Goal: Task Accomplishment & Management: Use online tool/utility

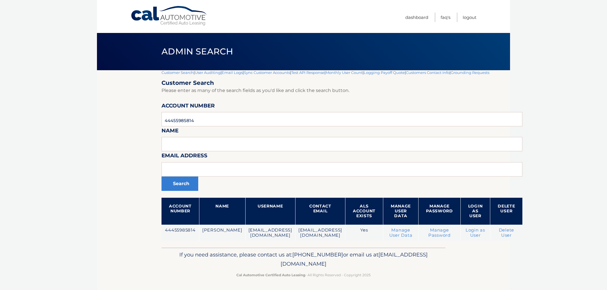
scroll to position [1, 0]
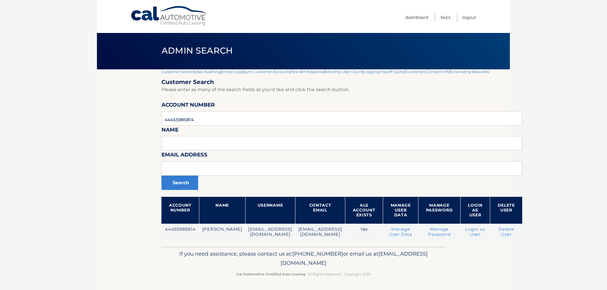
drag, startPoint x: 226, startPoint y: 97, endPoint x: 220, endPoint y: 116, distance: 19.8
click at [224, 99] on form "Customer Search Please enter as many of the search fields as you'd like and cli…" at bounding box center [342, 160] width 361 height 162
click at [219, 117] on input "44455985814" at bounding box center [342, 118] width 361 height 14
click at [212, 115] on input "text" at bounding box center [342, 118] width 361 height 14
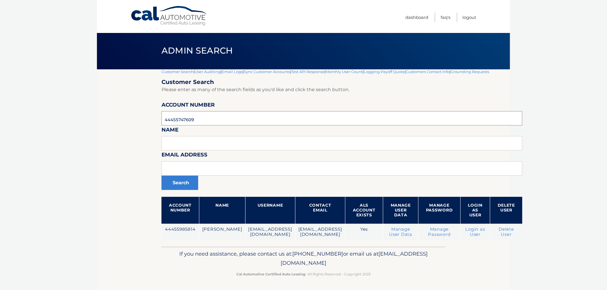
type input "44455747609"
click at [162, 176] on button "Search" at bounding box center [180, 183] width 37 height 14
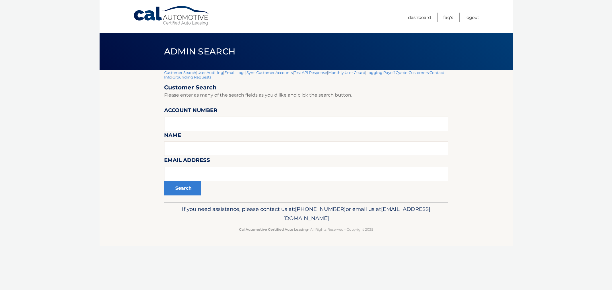
click at [212, 121] on input "text" at bounding box center [306, 124] width 284 height 14
type input "44455747609"
click at [170, 188] on button "Search" at bounding box center [182, 188] width 37 height 14
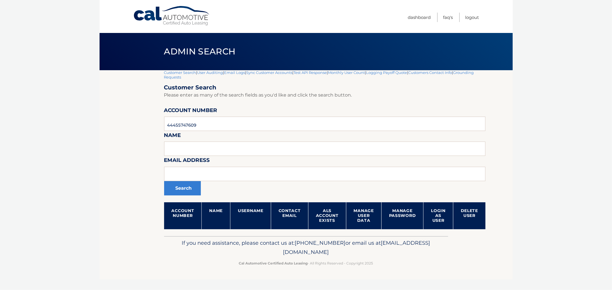
drag, startPoint x: 360, startPoint y: 254, endPoint x: 393, endPoint y: 261, distance: 33.3
click at [393, 261] on div "If you need assistance, please contact us at: 609-807-3200 or email us at Custo…" at bounding box center [306, 252] width 284 height 32
click at [397, 264] on p "Cal Automotive Certified Auto Leasing - All Rights Reserved - Copyright 2025" at bounding box center [306, 264] width 277 height 6
click at [182, 70] on header "Admin Search" at bounding box center [306, 51] width 284 height 37
click at [177, 74] on link "Customer Search" at bounding box center [180, 72] width 32 height 5
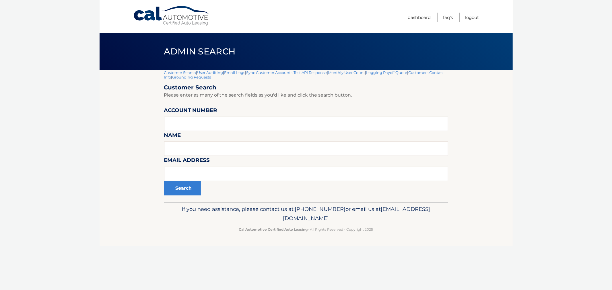
drag, startPoint x: 172, startPoint y: 53, endPoint x: 397, endPoint y: 270, distance: 312.2
click at [397, 271] on div "Cal Automotive Menu Dashboard FAQ's Logout |" at bounding box center [306, 145] width 413 height 290
click at [398, 267] on div "Cal Automotive Menu Dashboard FAQ's Logout |" at bounding box center [306, 145] width 413 height 290
drag, startPoint x: 74, startPoint y: 130, endPoint x: 76, endPoint y: 117, distance: 13.4
click at [74, 130] on body "Cal Automotive Menu Dashboard FAQ's Logout |" at bounding box center [306, 145] width 612 height 290
